Goal: Navigation & Orientation: Find specific page/section

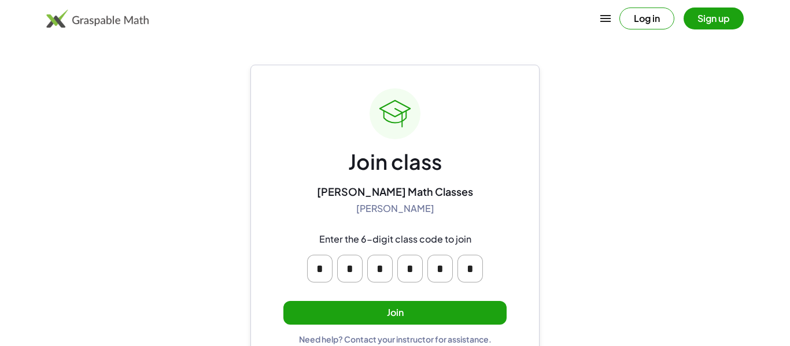
click at [484, 313] on button "Join" at bounding box center [394, 313] width 223 height 24
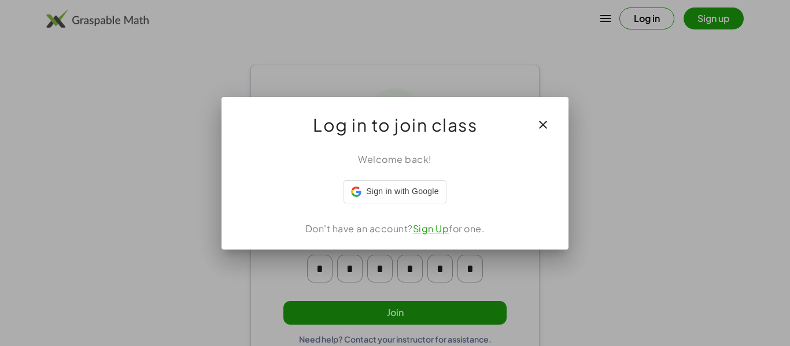
click at [546, 122] on icon "button" at bounding box center [543, 125] width 14 height 14
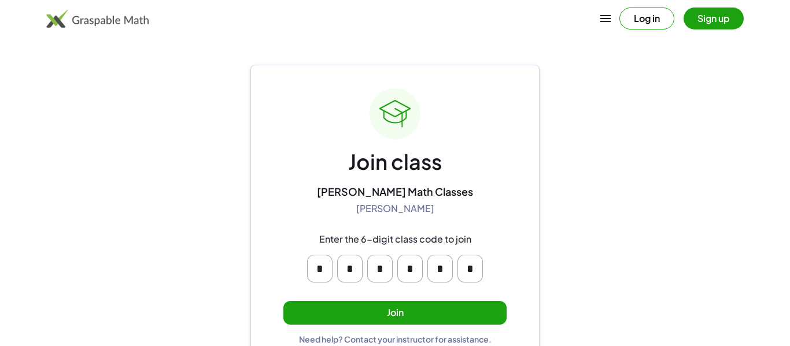
click at [462, 274] on input "*" at bounding box center [469, 269] width 25 height 28
click at [469, 317] on button "Join" at bounding box center [394, 313] width 223 height 24
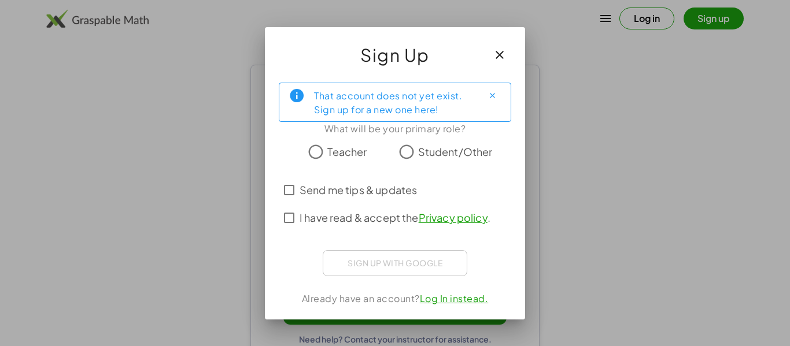
click at [299, 182] on label "Send me tips & updates" at bounding box center [357, 190] width 117 height 28
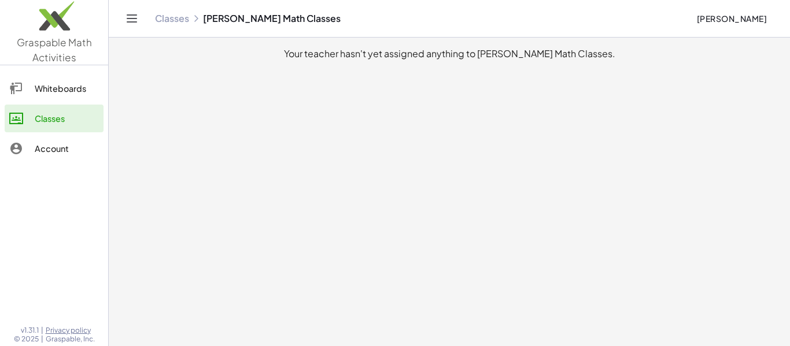
click at [70, 115] on div "Classes" at bounding box center [67, 119] width 64 height 14
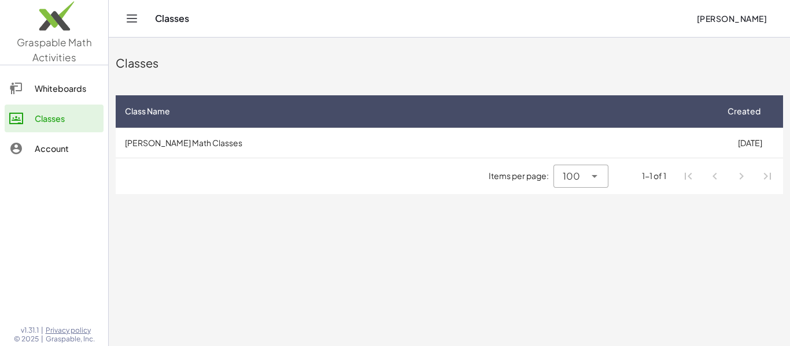
click at [38, 86] on div "Whiteboards" at bounding box center [67, 89] width 64 height 14
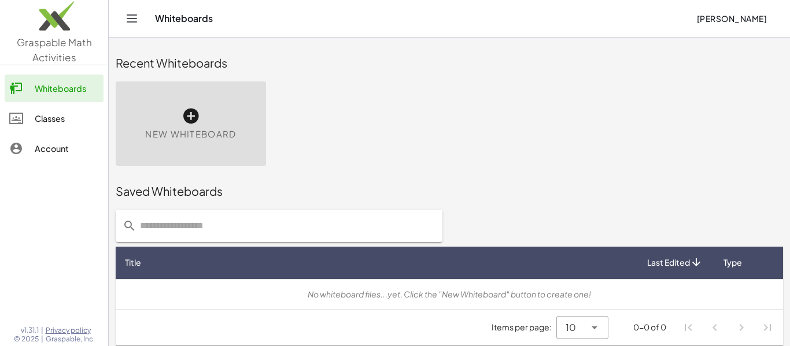
scroll to position [6, 0]
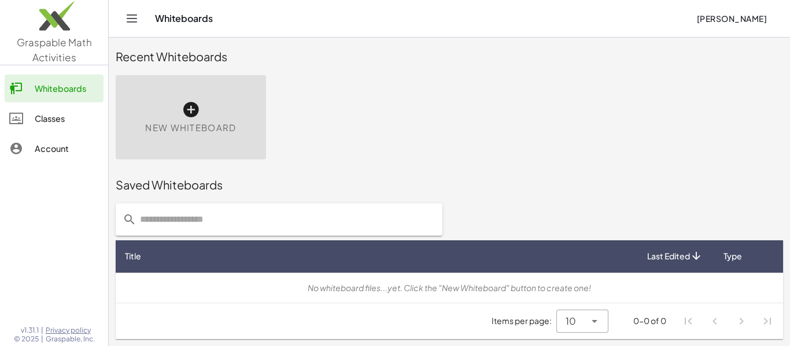
click at [61, 125] on link "Classes" at bounding box center [54, 119] width 99 height 28
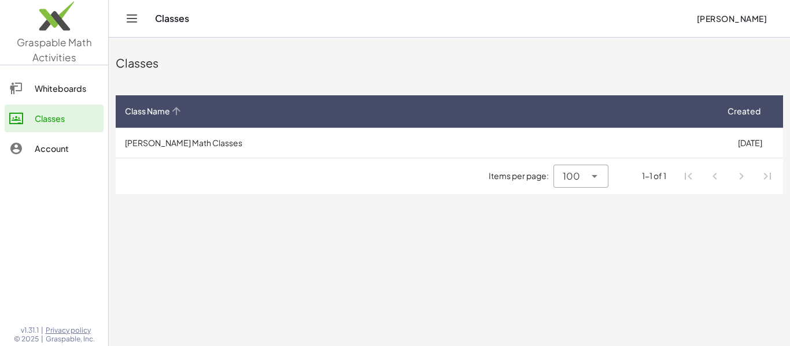
click at [617, 112] on div "Class Name" at bounding box center [416, 111] width 582 height 12
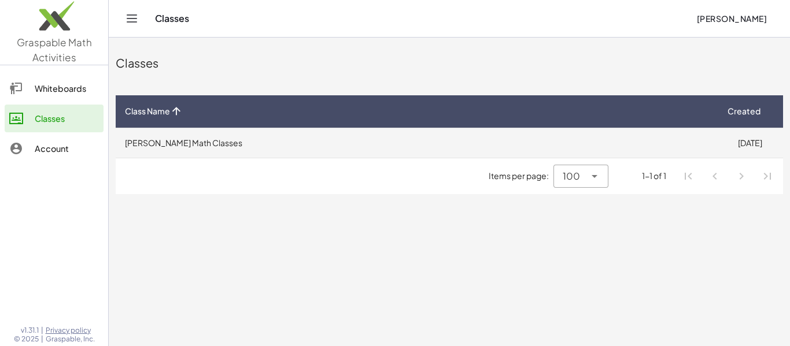
click at [169, 136] on td "[PERSON_NAME] Math Classes" at bounding box center [416, 143] width 601 height 30
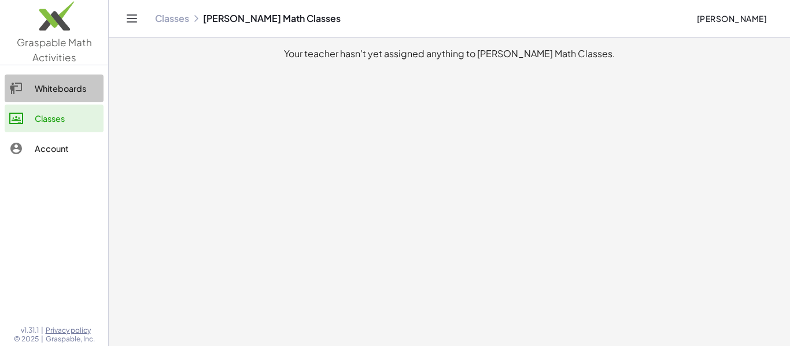
click at [17, 80] on link "Whiteboards" at bounding box center [54, 89] width 99 height 28
